Goal: Task Accomplishment & Management: Manage account settings

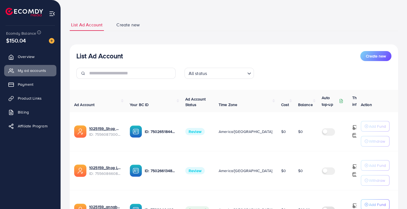
scroll to position [24, 0]
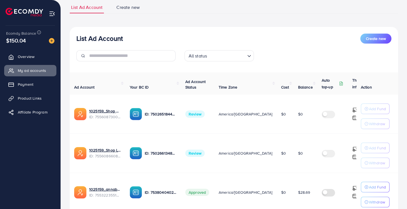
scroll to position [56, 0]
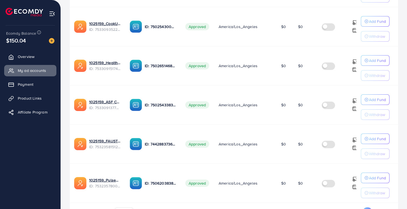
scroll to position [358, 0]
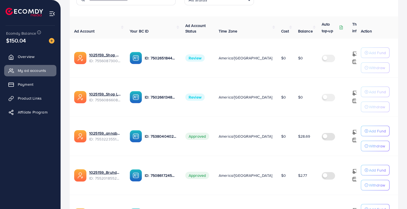
scroll to position [95, 0]
